Goal: Download file/media

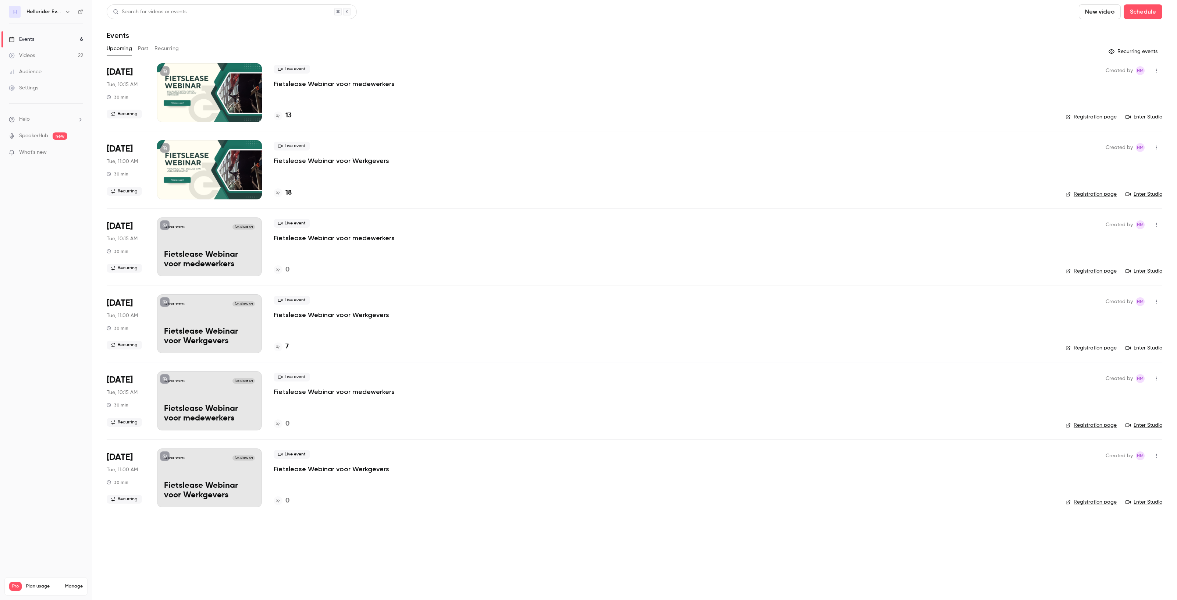
click at [142, 47] on button "Past" at bounding box center [143, 49] width 11 height 12
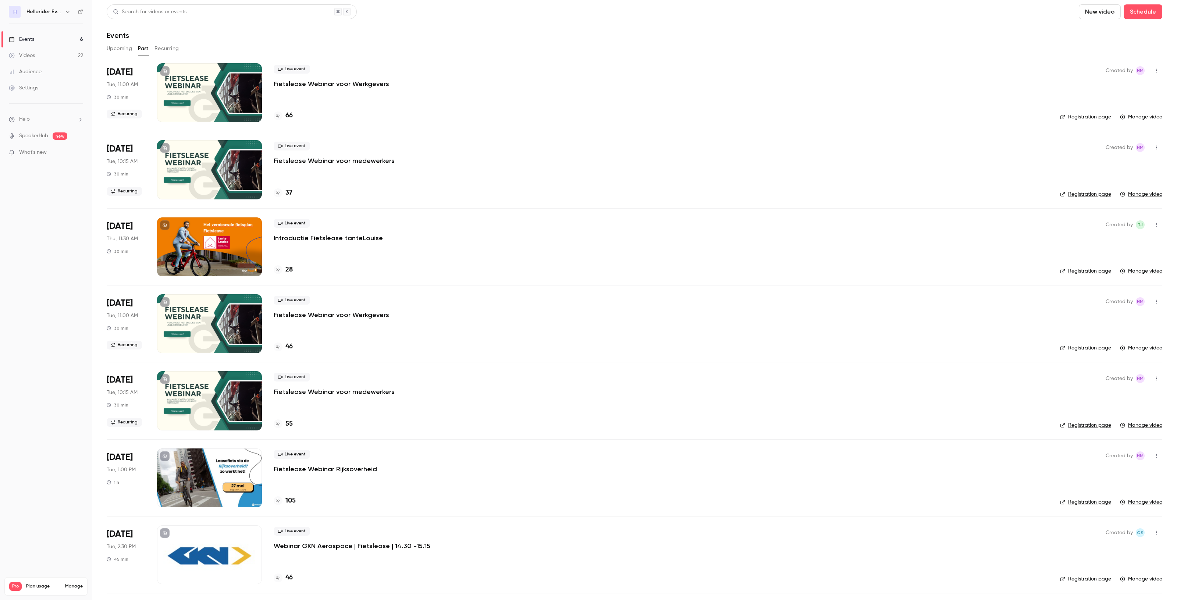
click at [115, 47] on button "Upcoming" at bounding box center [119, 49] width 25 height 12
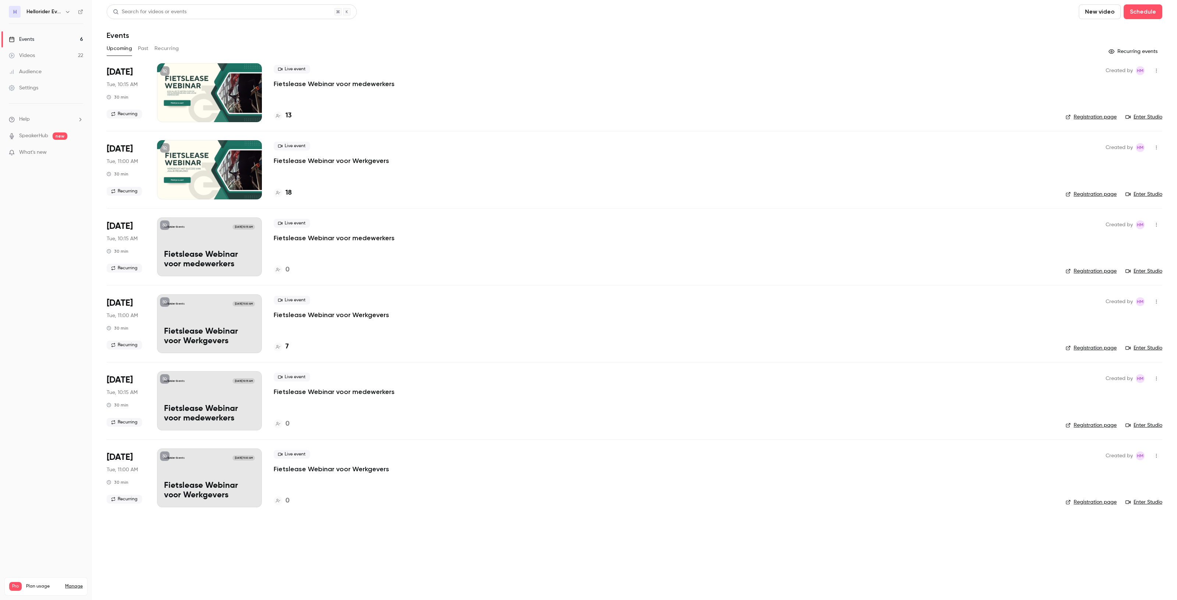
click at [145, 48] on button "Past" at bounding box center [143, 49] width 11 height 12
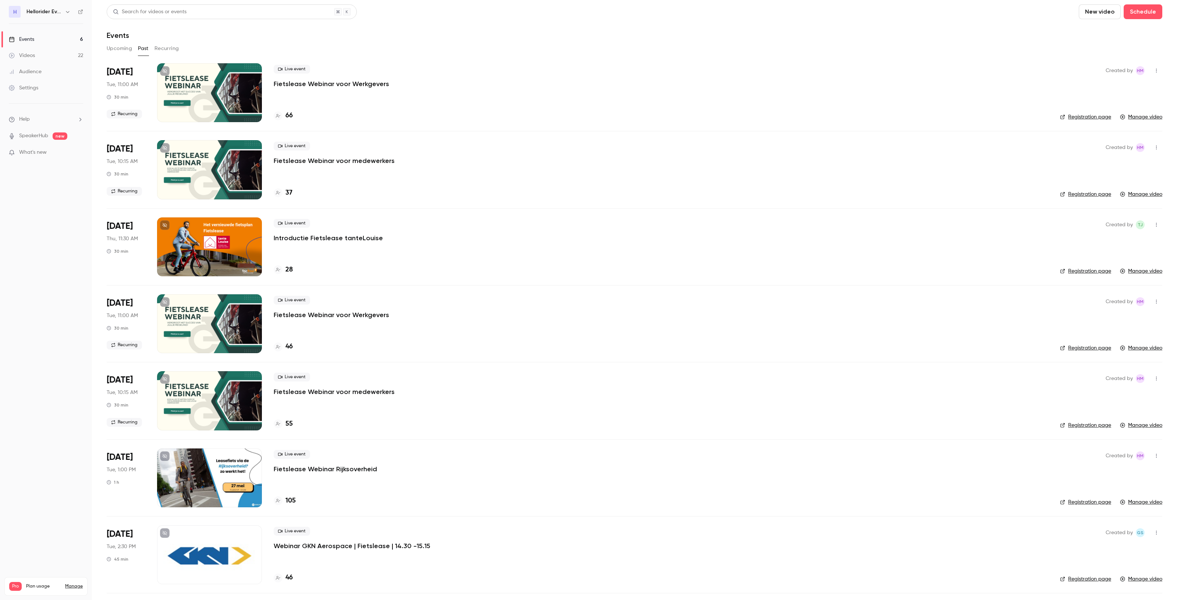
click at [341, 88] on p "Fietslease Webinar voor Werkgevers" at bounding box center [331, 83] width 115 height 9
click at [332, 465] on p "Fietslease Webinar Rijksoverheid" at bounding box center [325, 469] width 103 height 9
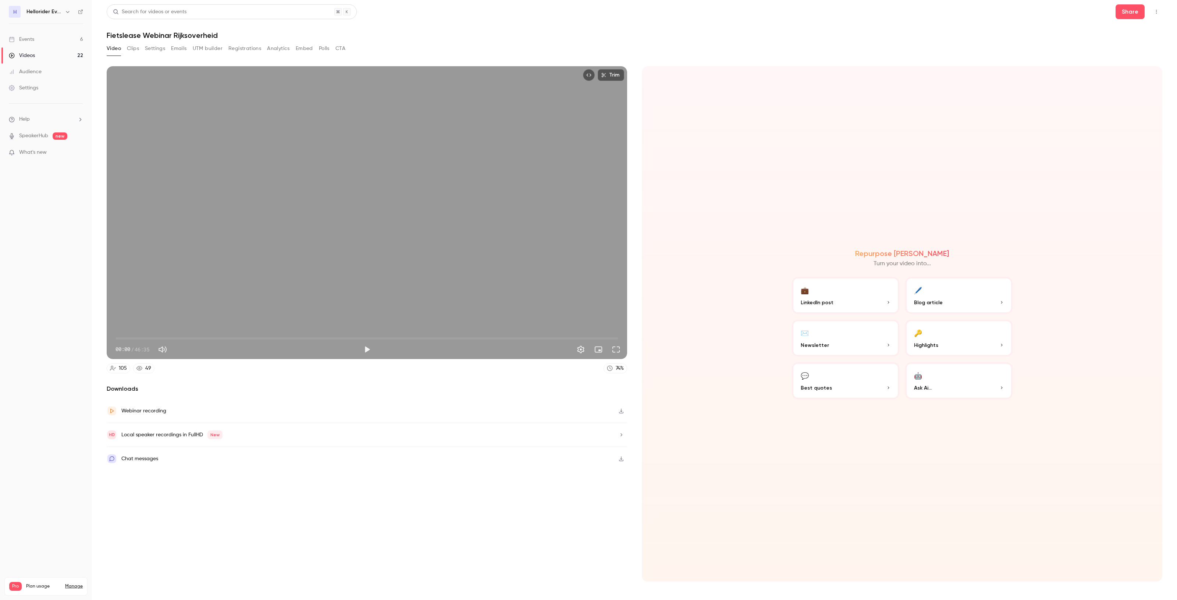
click at [238, 46] on button "Registrations" at bounding box center [244, 49] width 33 height 12
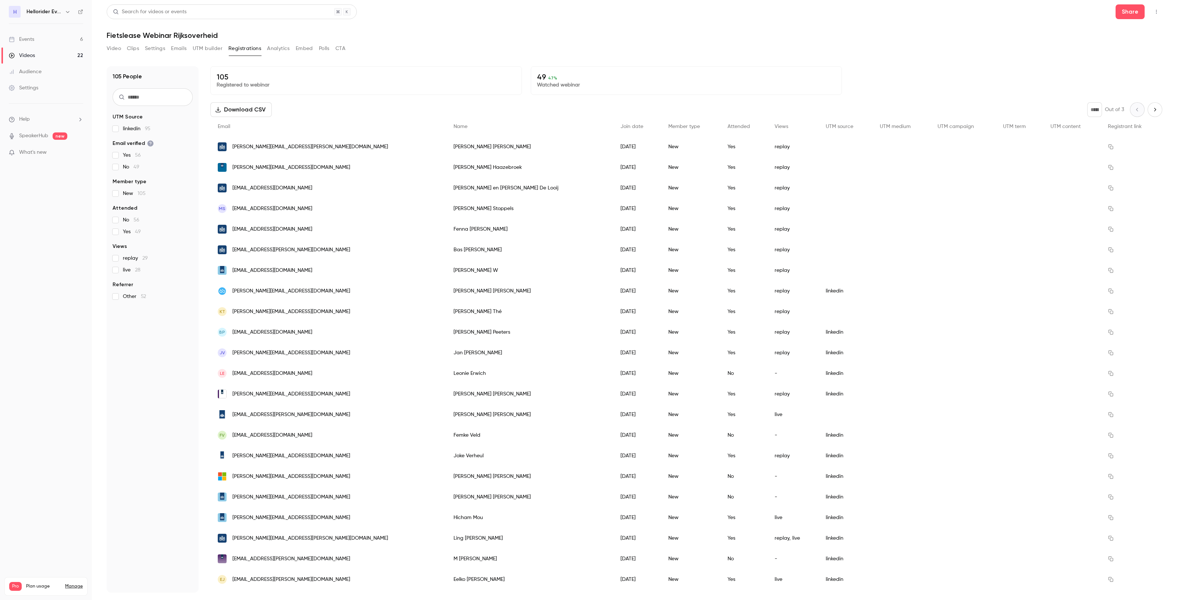
click at [239, 110] on button "Download CSV" at bounding box center [240, 109] width 61 height 15
